Goal: Check status: Check status

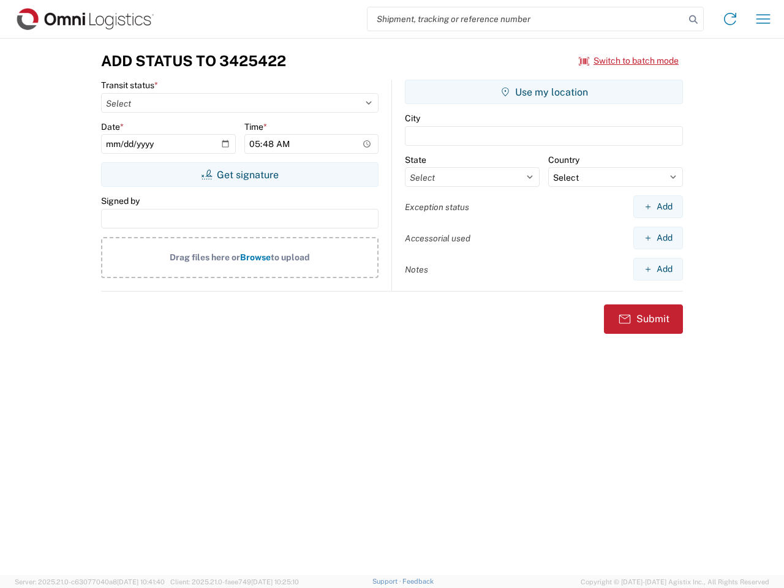
click at [526, 19] on input "search" at bounding box center [526, 18] width 317 height 23
click at [694, 20] on icon at bounding box center [693, 19] width 17 height 17
click at [731, 19] on icon at bounding box center [731, 19] width 20 height 20
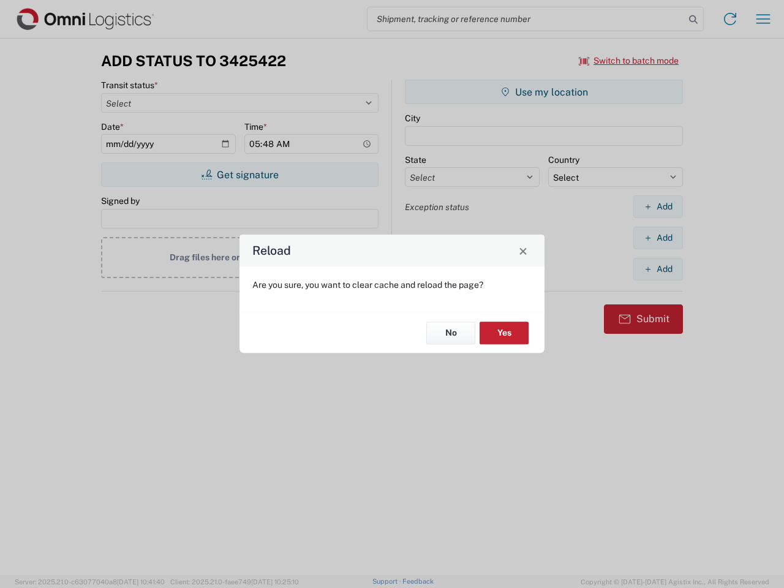
click at [764, 19] on div "Reload Are you sure, you want to clear cache and reload the page? No Yes" at bounding box center [392, 294] width 784 height 588
click at [629, 61] on div "Reload Are you sure, you want to clear cache and reload the page? No Yes" at bounding box center [392, 294] width 784 height 588
click at [240, 175] on div "Reload Are you sure, you want to clear cache and reload the page? No Yes" at bounding box center [392, 294] width 784 height 588
click at [544, 92] on div "Reload Are you sure, you want to clear cache and reload the page? No Yes" at bounding box center [392, 294] width 784 height 588
click at [658, 207] on div "Reload Are you sure, you want to clear cache and reload the page? No Yes" at bounding box center [392, 294] width 784 height 588
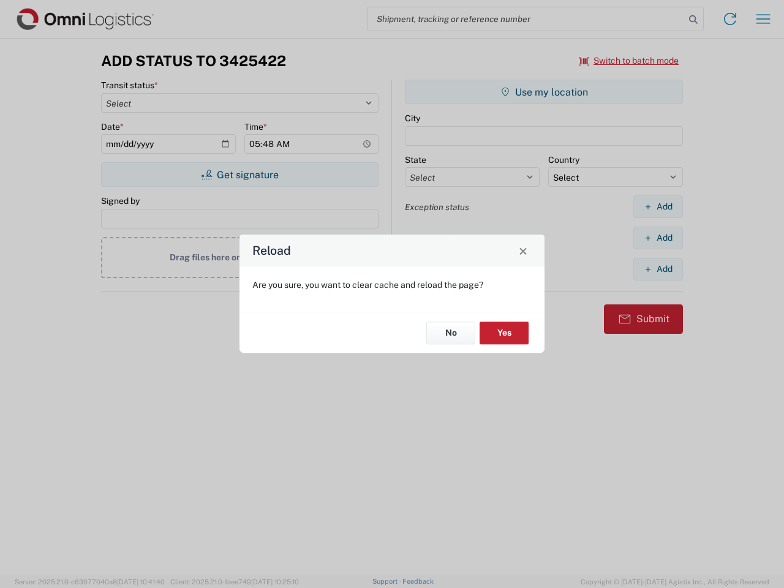
click at [658, 238] on div "Reload Are you sure, you want to clear cache and reload the page? No Yes" at bounding box center [392, 294] width 784 height 588
click at [658, 269] on div "Reload Are you sure, you want to clear cache and reload the page? No Yes" at bounding box center [392, 294] width 784 height 588
